Goal: Use online tool/utility: Utilize a website feature to perform a specific function

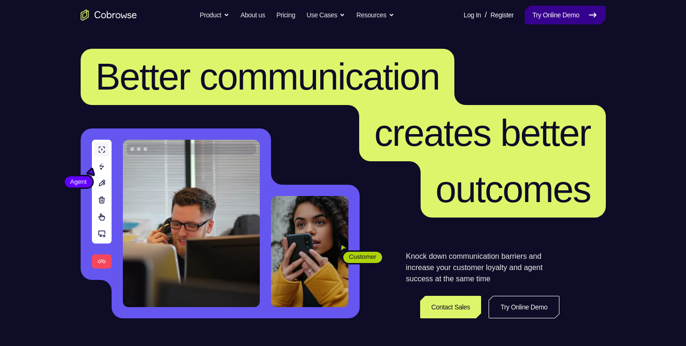
click at [544, 8] on link "Try Online Demo" at bounding box center [564, 15] width 81 height 19
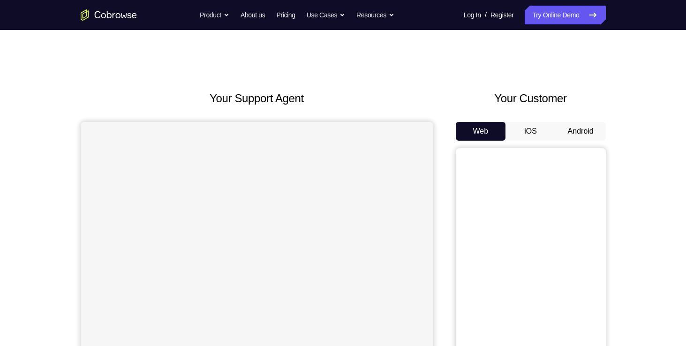
click at [595, 135] on button "Android" at bounding box center [580, 131] width 50 height 19
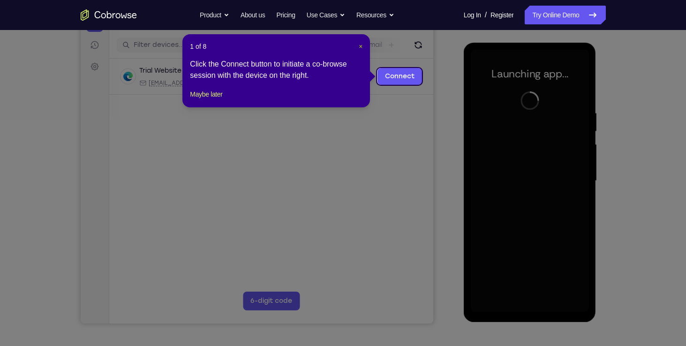
click at [359, 45] on span "×" at bounding box center [361, 46] width 4 height 7
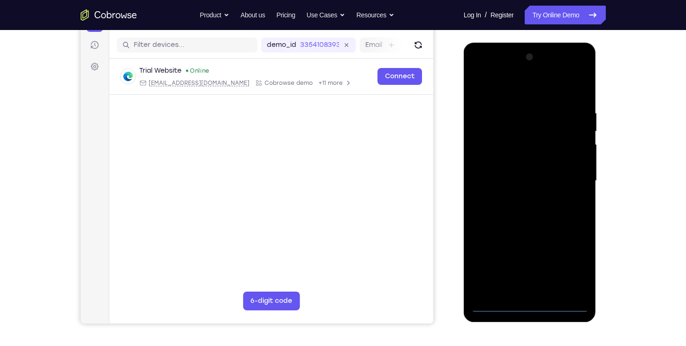
click at [531, 307] on div at bounding box center [530, 181] width 118 height 262
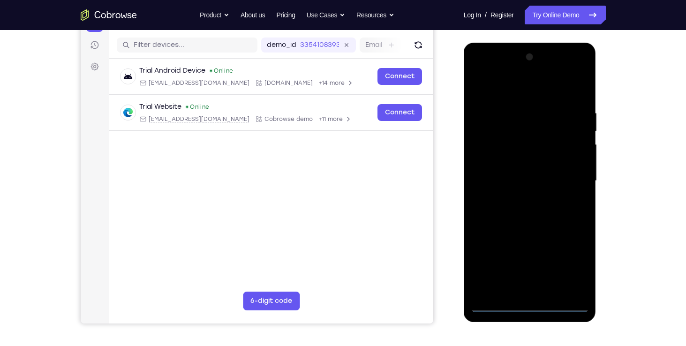
click at [568, 265] on div at bounding box center [530, 181] width 118 height 262
click at [523, 93] on div at bounding box center [530, 181] width 118 height 262
click at [487, 155] on div at bounding box center [530, 181] width 118 height 262
click at [505, 181] on div at bounding box center [530, 181] width 118 height 262
click at [512, 173] on div at bounding box center [530, 181] width 118 height 262
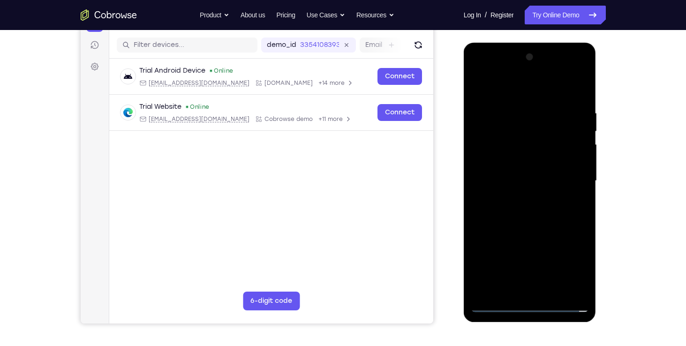
click at [512, 194] on div at bounding box center [530, 181] width 118 height 262
click at [517, 232] on div at bounding box center [530, 181] width 118 height 262
click at [578, 163] on div at bounding box center [530, 181] width 118 height 262
click at [514, 285] on div at bounding box center [530, 181] width 118 height 262
click at [506, 162] on div at bounding box center [530, 181] width 118 height 262
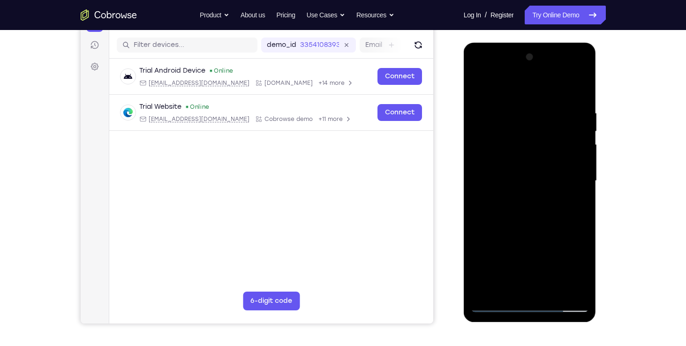
click at [533, 160] on div at bounding box center [530, 181] width 118 height 262
click at [524, 200] on div at bounding box center [530, 181] width 118 height 262
click at [561, 100] on div at bounding box center [530, 181] width 118 height 262
click at [584, 166] on div at bounding box center [530, 181] width 118 height 262
click at [530, 273] on div at bounding box center [530, 181] width 118 height 262
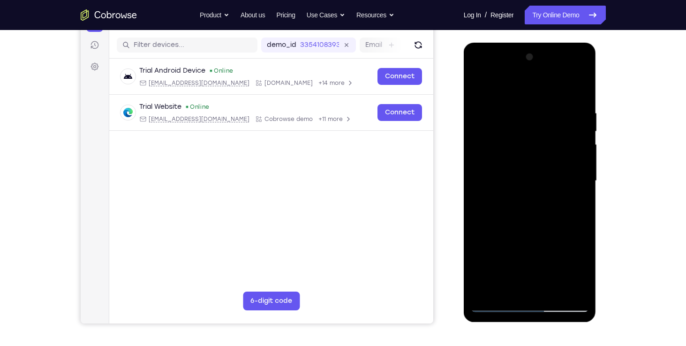
click at [496, 308] on div at bounding box center [530, 181] width 118 height 262
click at [527, 167] on div at bounding box center [530, 181] width 118 height 262
click at [581, 187] on div at bounding box center [530, 181] width 118 height 262
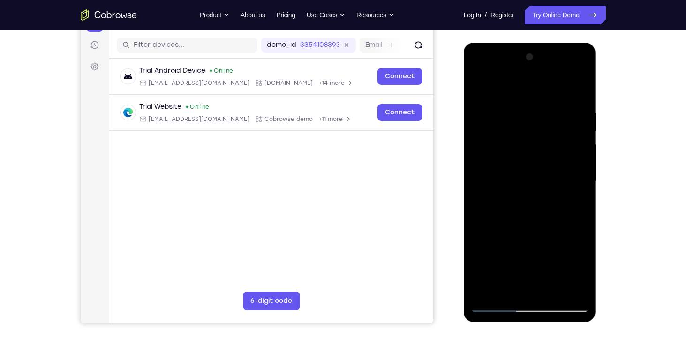
click at [581, 187] on div at bounding box center [530, 181] width 118 height 262
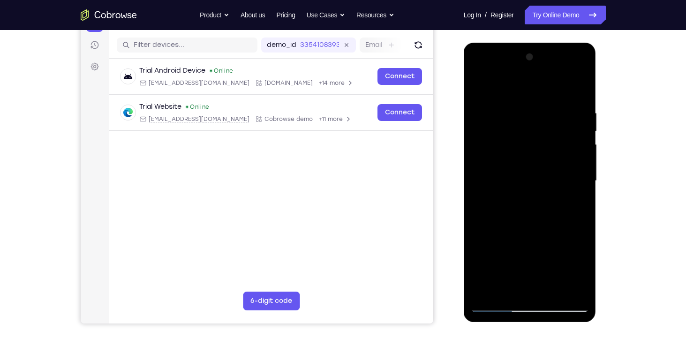
click at [581, 187] on div at bounding box center [530, 181] width 118 height 262
click at [578, 190] on div at bounding box center [530, 181] width 118 height 262
click at [580, 91] on div at bounding box center [530, 181] width 118 height 262
drag, startPoint x: 531, startPoint y: 89, endPoint x: 537, endPoint y: 204, distance: 115.5
click at [537, 204] on div at bounding box center [530, 181] width 118 height 262
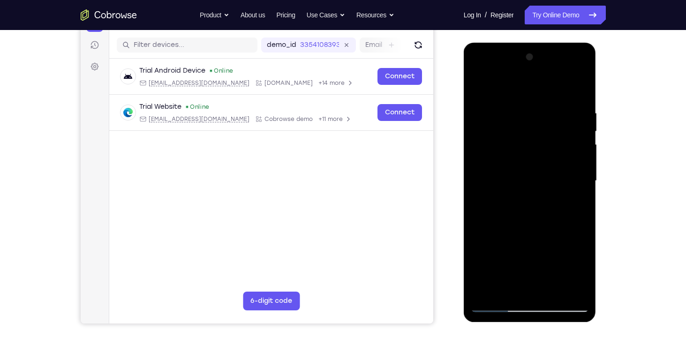
click at [524, 102] on div at bounding box center [530, 181] width 118 height 262
click at [476, 87] on div at bounding box center [530, 181] width 118 height 262
drag, startPoint x: 565, startPoint y: 152, endPoint x: 484, endPoint y: 151, distance: 80.6
click at [484, 151] on div at bounding box center [530, 181] width 118 height 262
click at [480, 129] on div at bounding box center [530, 181] width 118 height 262
